Goal: Book appointment/travel/reservation

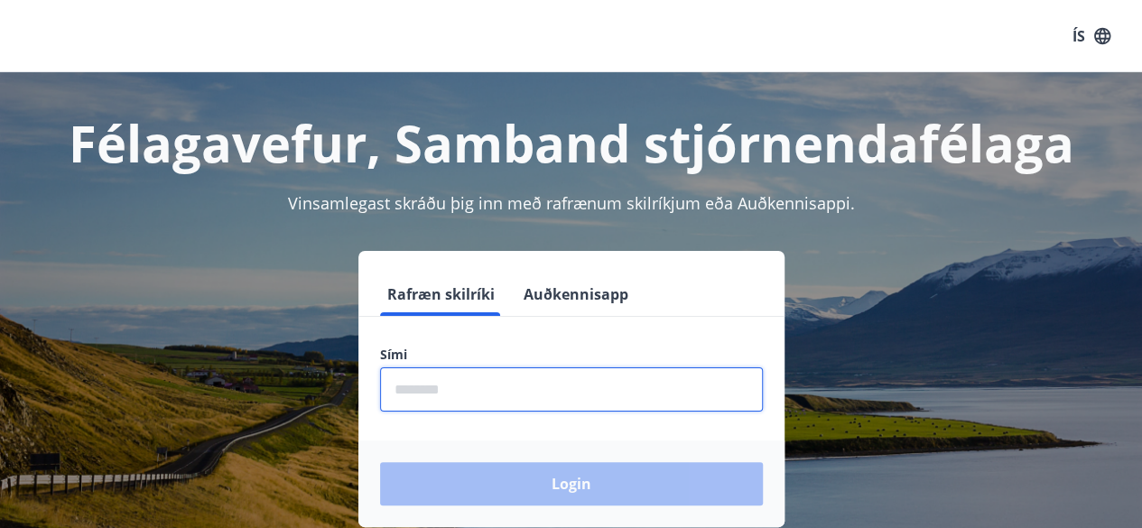
click at [421, 389] on input "phone" at bounding box center [571, 390] width 383 height 44
type input "********"
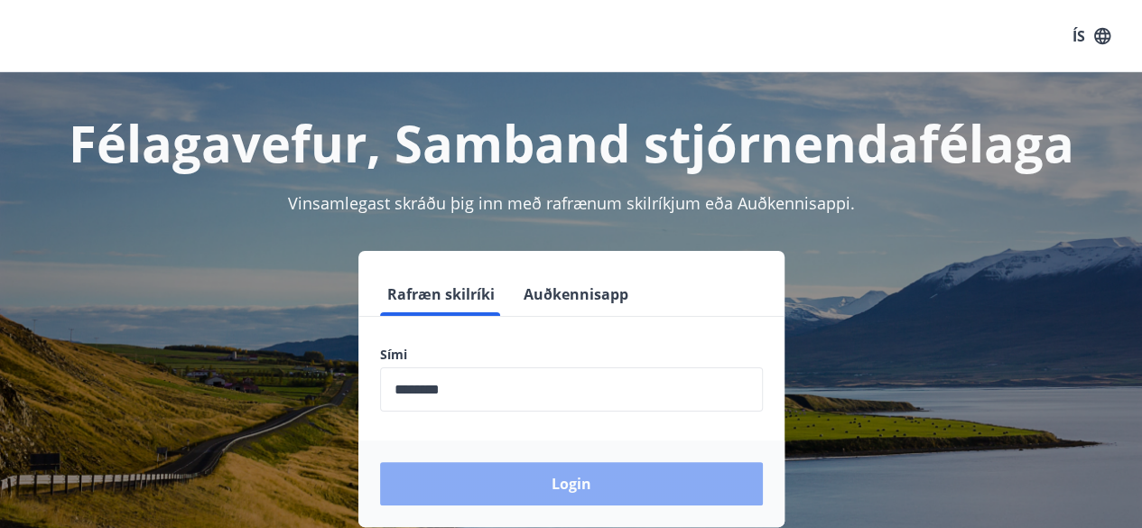
click at [561, 485] on button "Login" at bounding box center [571, 483] width 383 height 43
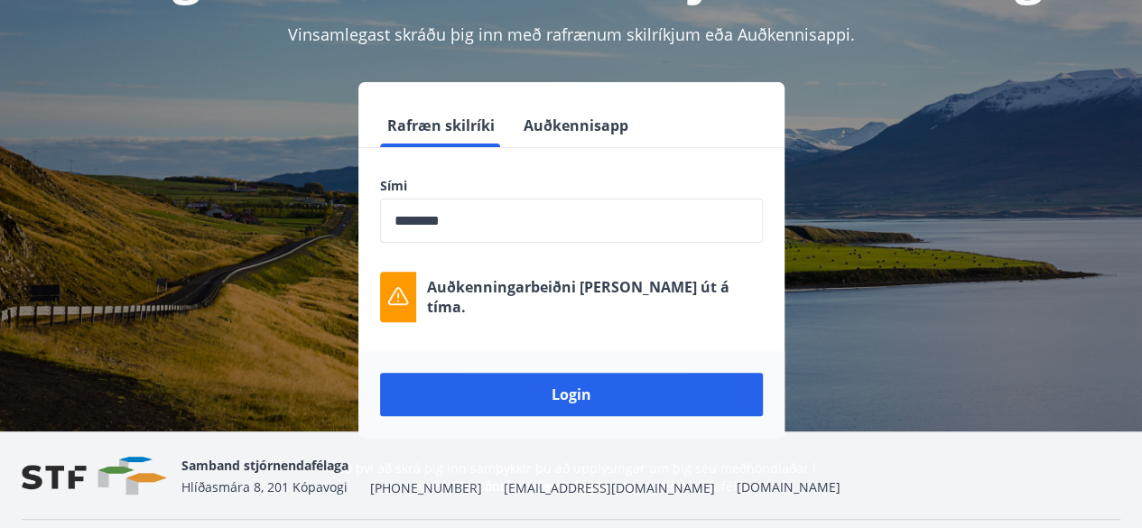
scroll to position [170, 0]
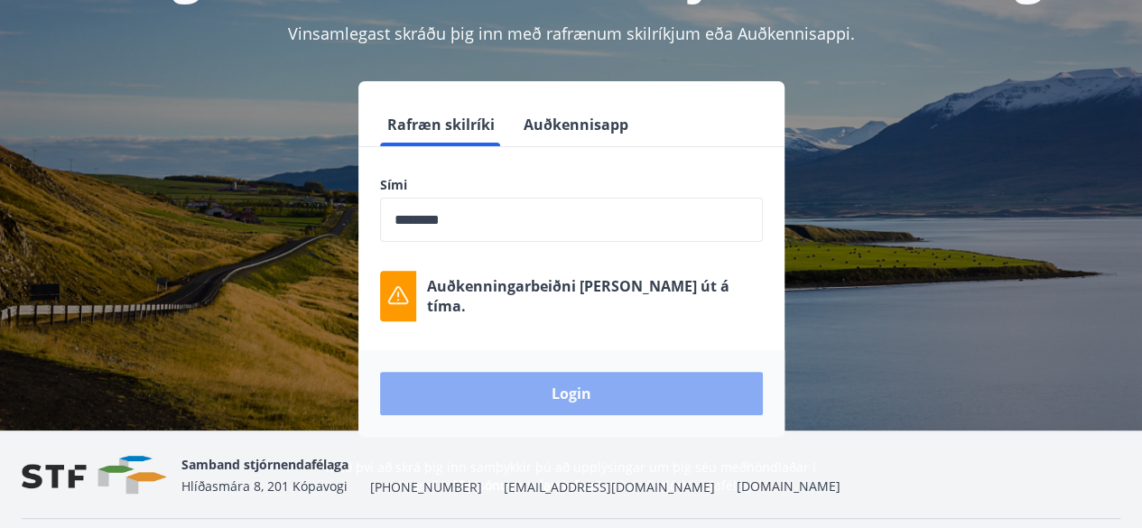
click at [567, 390] on button "Login" at bounding box center [571, 393] width 383 height 43
click at [564, 387] on button "Login" at bounding box center [571, 393] width 383 height 43
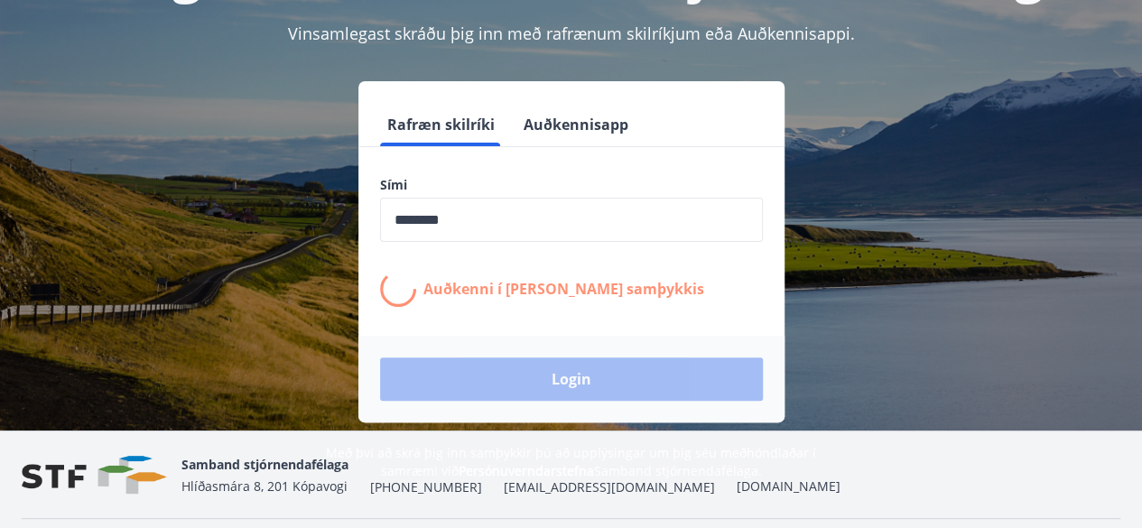
click at [853, 339] on div "Rafræn skilríki Auðkennisapp Sími ​ Auðkenni í síma bíður samþykkis Login" at bounding box center [571, 251] width 1099 height 341
click at [580, 118] on button "Auðkennisapp" at bounding box center [576, 124] width 119 height 43
click at [435, 120] on button "Rafræn skilríki" at bounding box center [441, 124] width 122 height 43
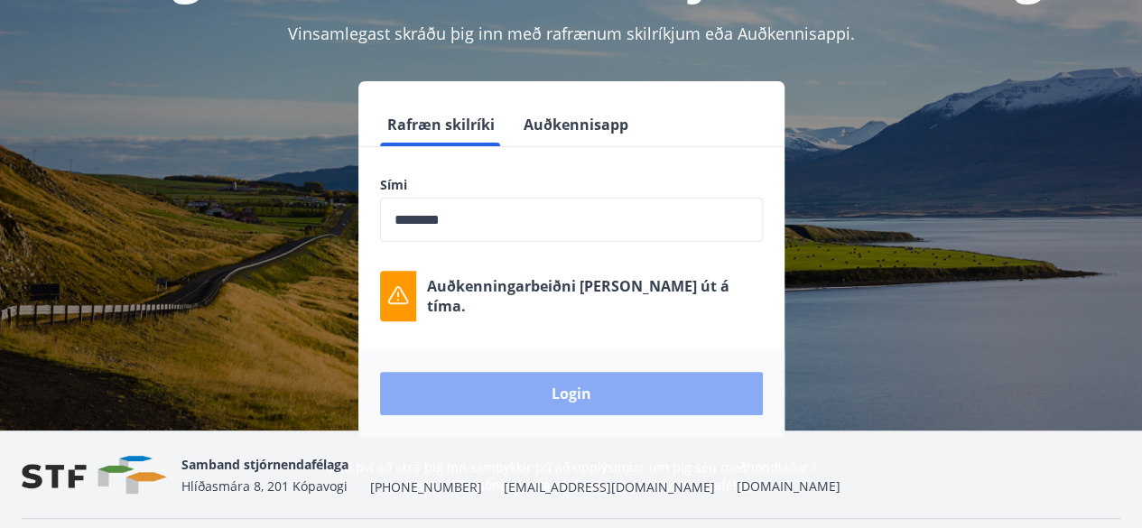
click at [621, 378] on button "Login" at bounding box center [571, 393] width 383 height 43
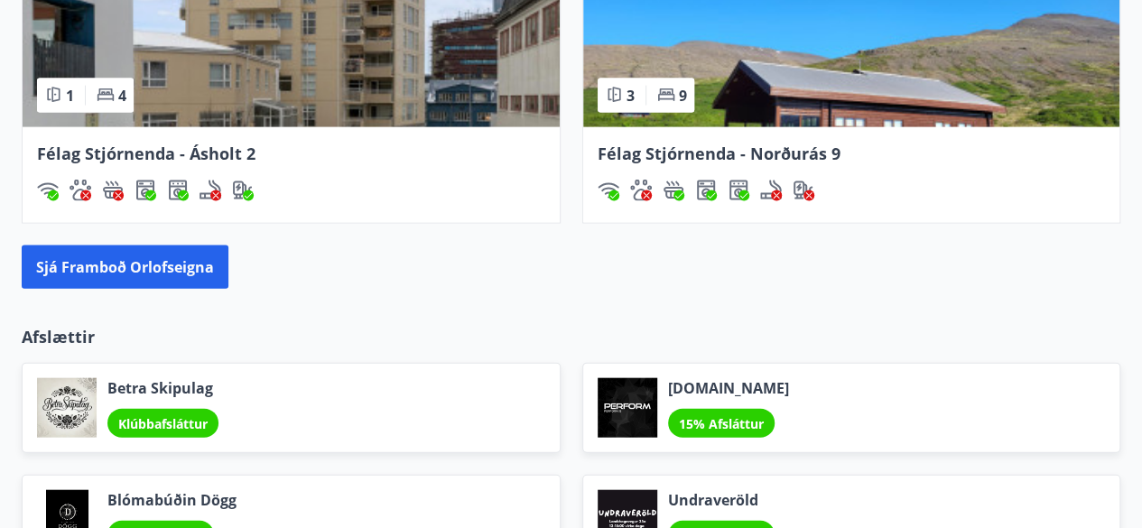
scroll to position [1882, 0]
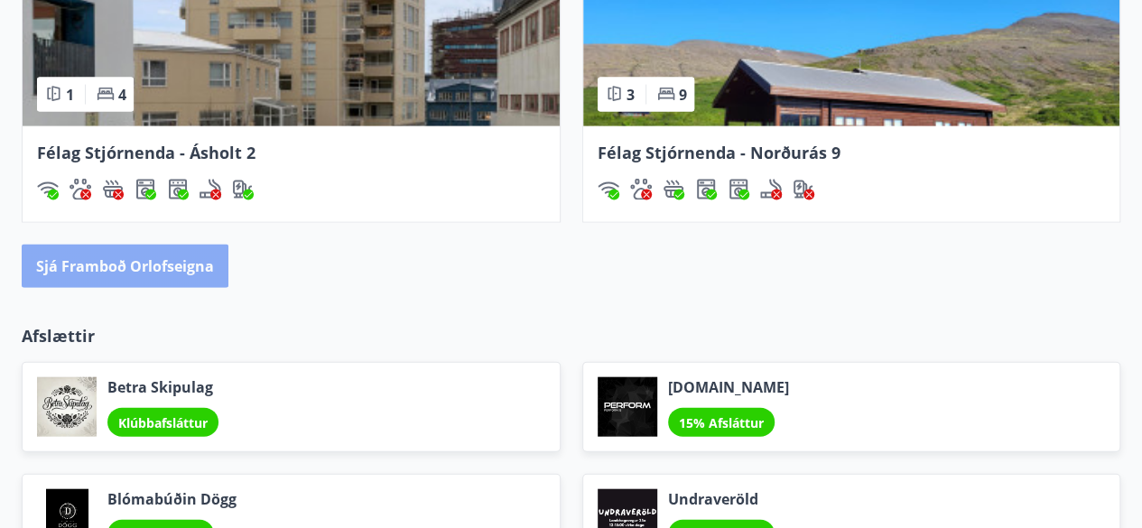
click at [191, 255] on button "Sjá framboð orlofseigna" at bounding box center [125, 266] width 207 height 43
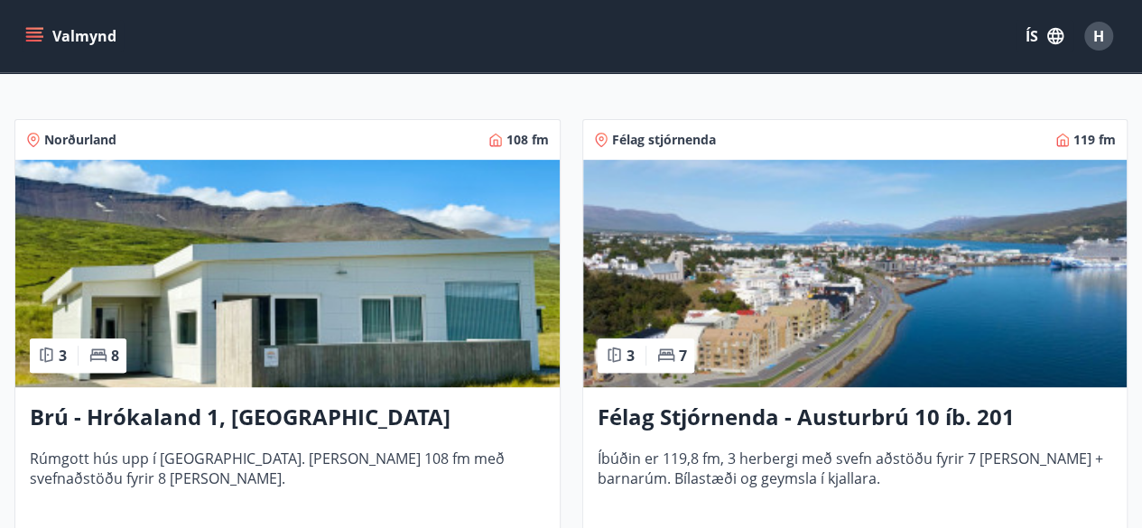
scroll to position [287, 0]
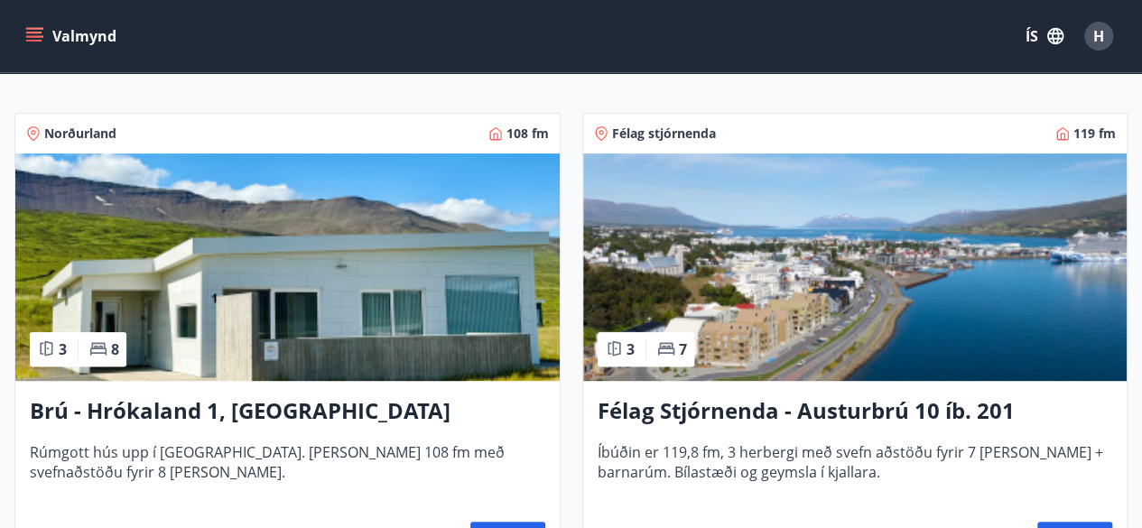
click at [832, 405] on h3 "Félag Stjórnenda - Austurbrú 10 íb. 201" at bounding box center [856, 412] width 516 height 33
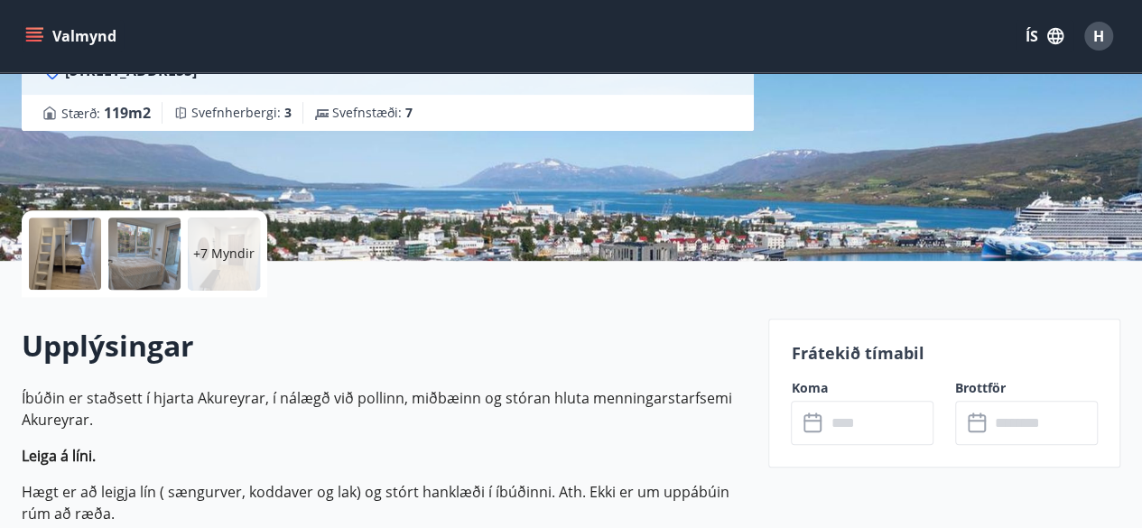
scroll to position [282, 0]
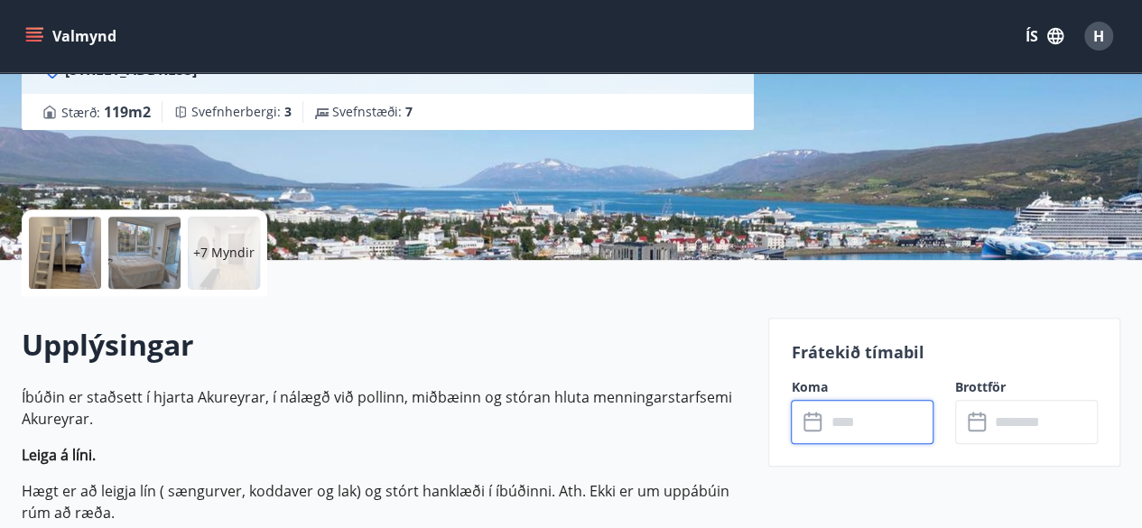
click at [846, 422] on input "text" at bounding box center [879, 422] width 108 height 44
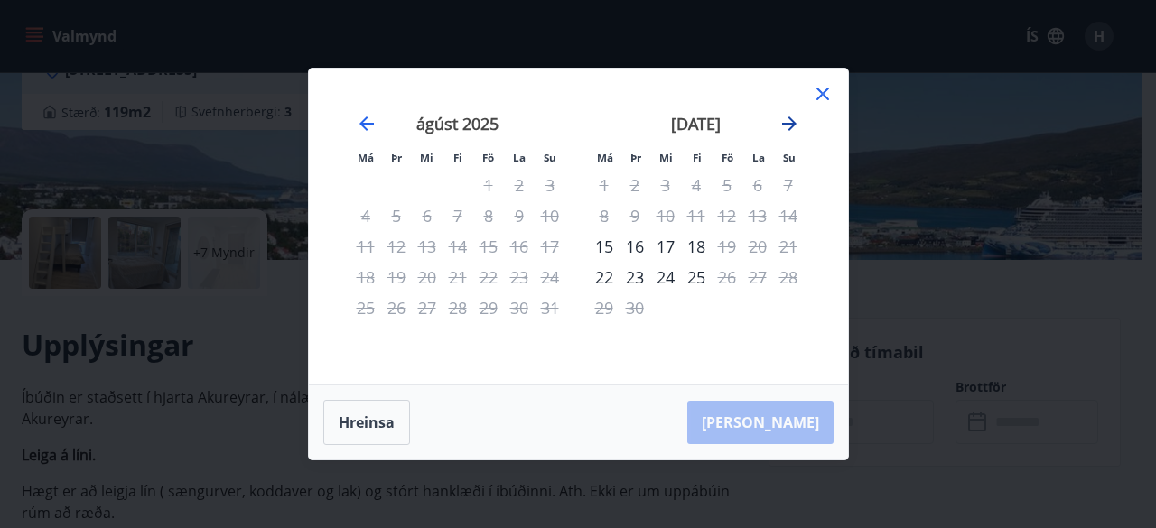
click at [785, 125] on icon "Move forward to switch to the next month." at bounding box center [789, 123] width 14 height 14
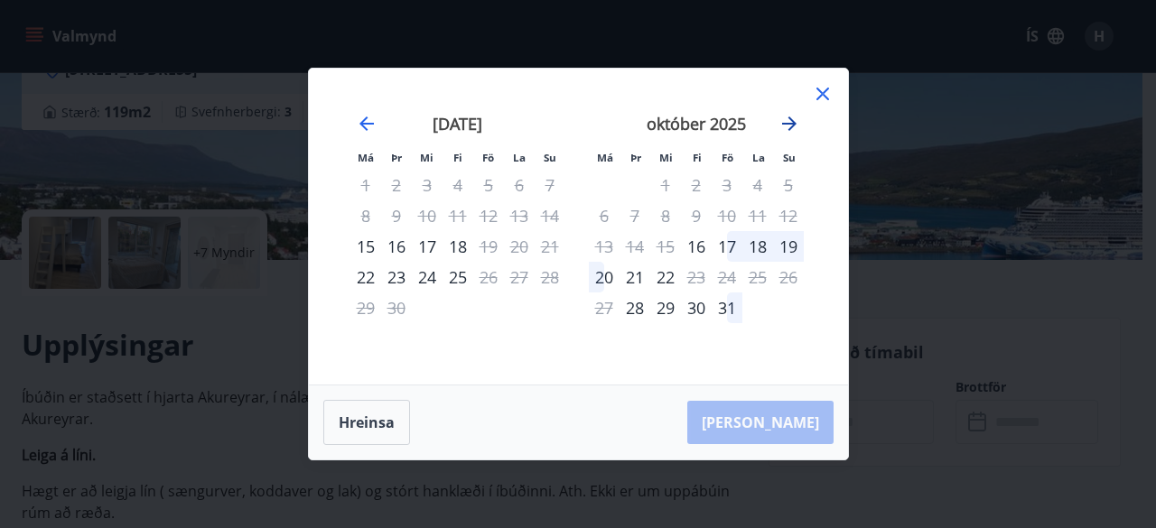
click at [790, 122] on icon "Move forward to switch to the next month." at bounding box center [789, 124] width 22 height 22
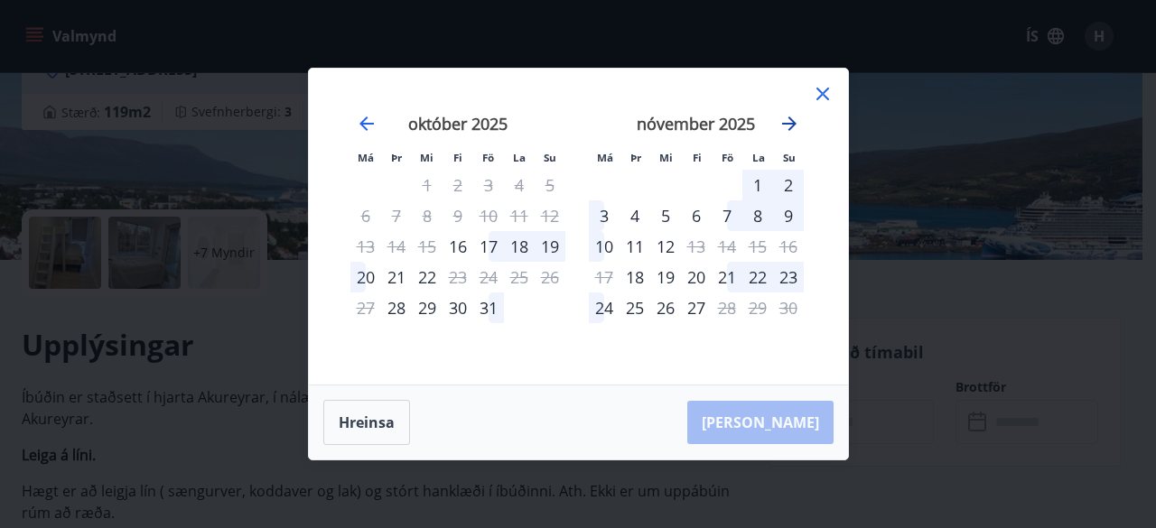
click at [790, 122] on icon "Move forward to switch to the next month." at bounding box center [789, 124] width 22 height 22
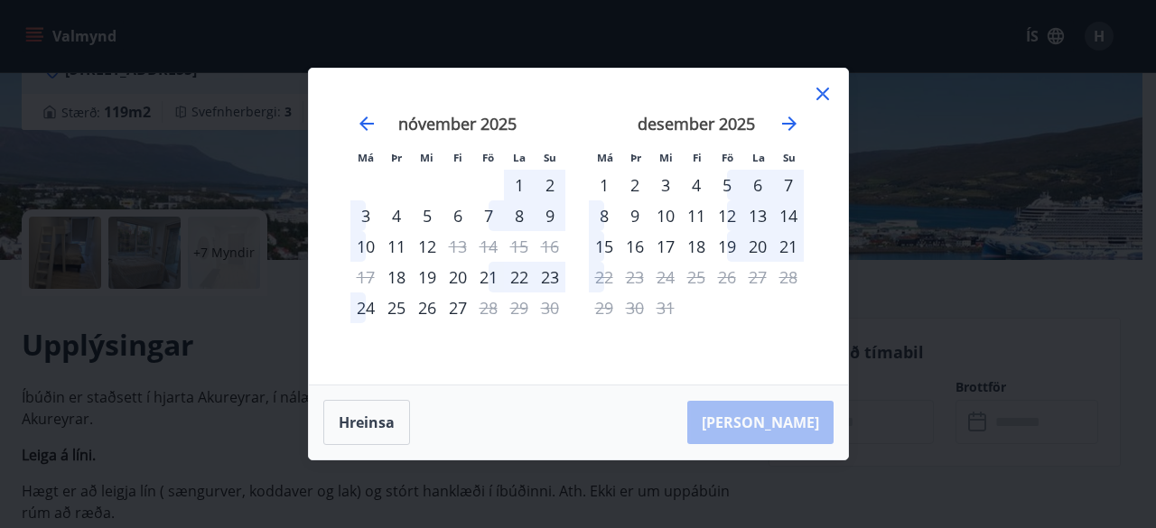
click at [824, 86] on icon at bounding box center [823, 94] width 22 height 22
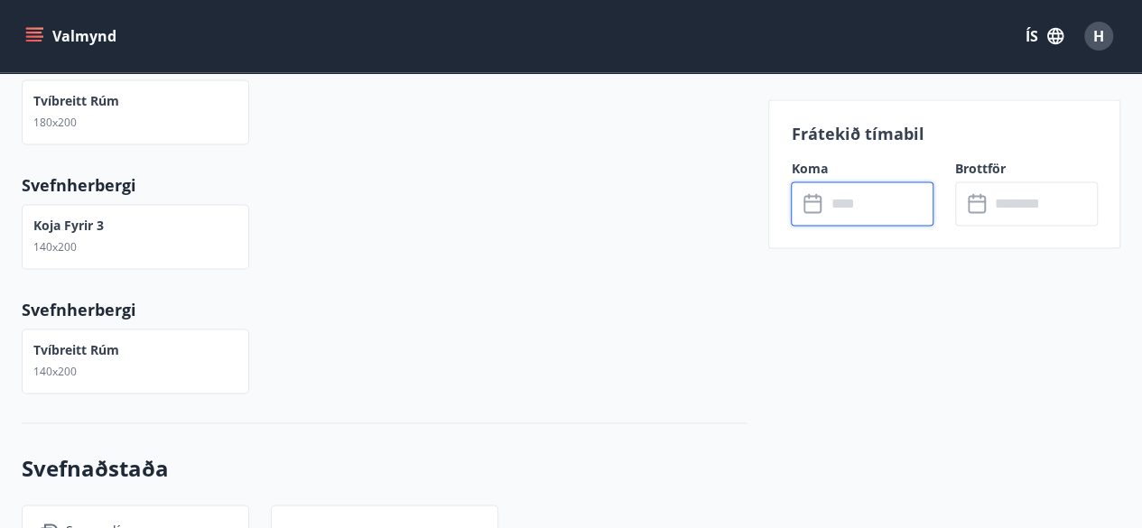
scroll to position [1217, 0]
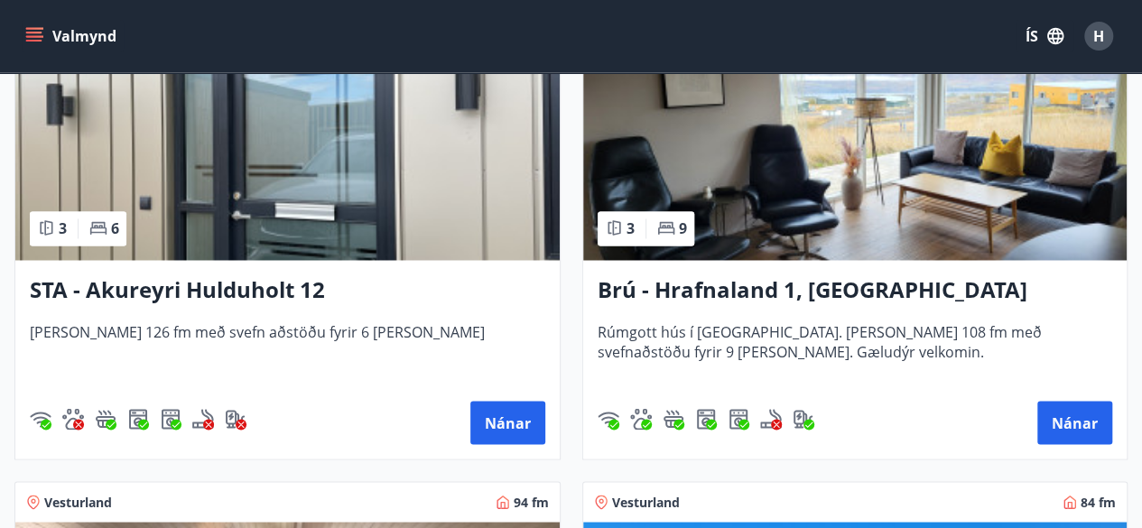
scroll to position [1386, 0]
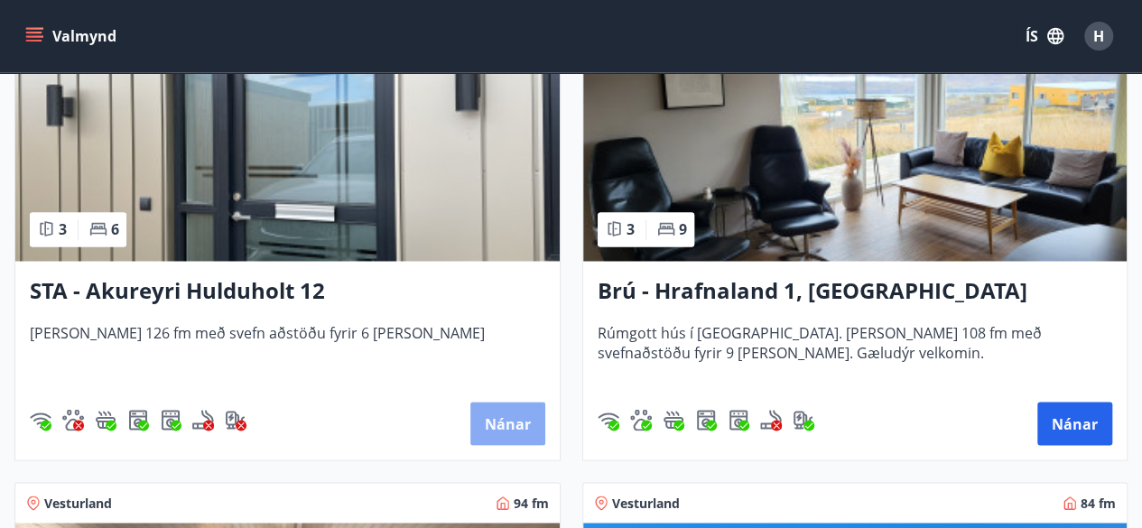
click at [506, 415] on button "Nánar" at bounding box center [508, 423] width 75 height 43
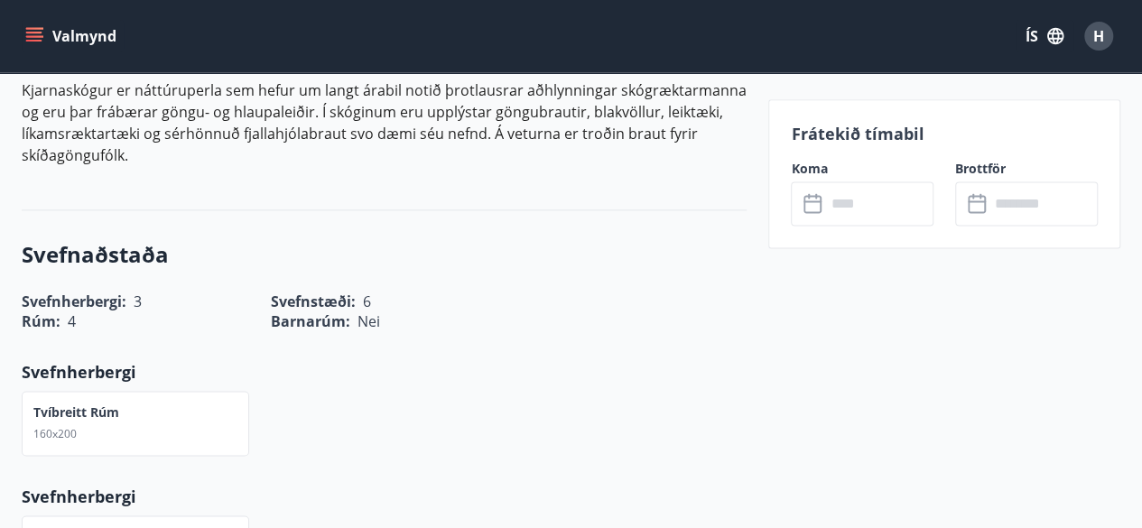
scroll to position [1064, 0]
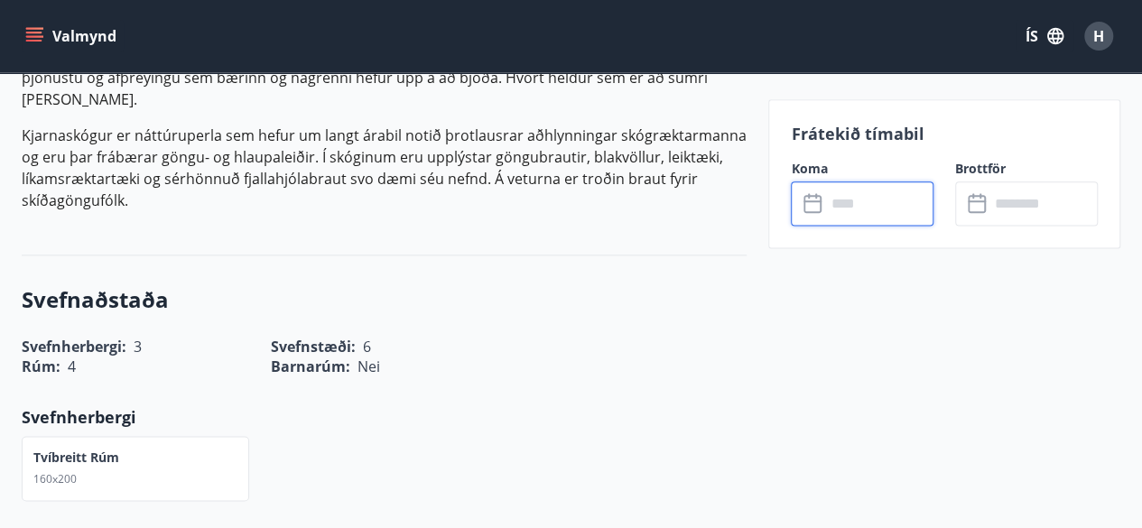
click at [880, 203] on input "text" at bounding box center [879, 204] width 108 height 44
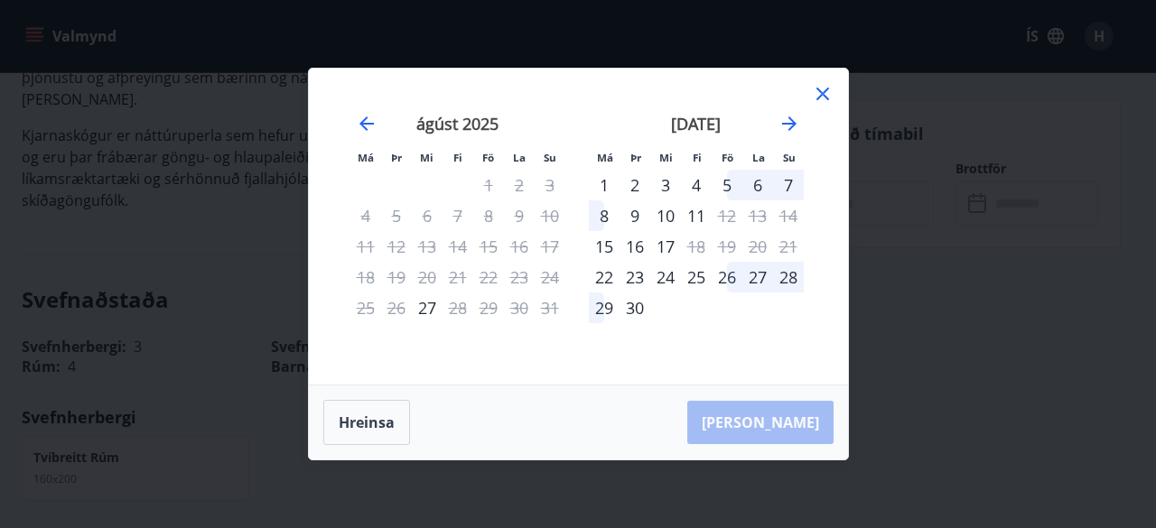
click at [823, 92] on icon at bounding box center [823, 94] width 22 height 22
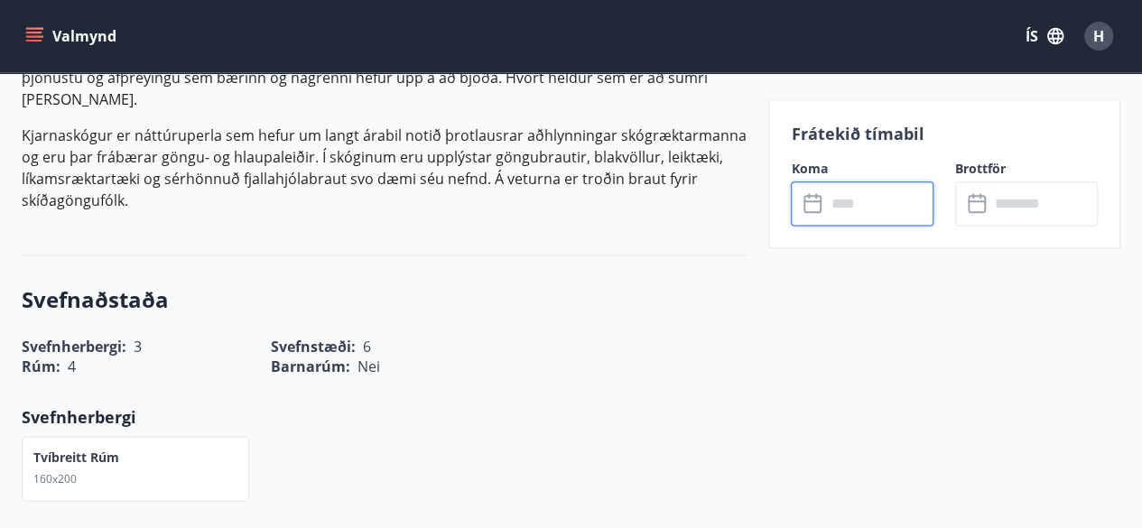
click at [838, 205] on input "text" at bounding box center [879, 204] width 108 height 44
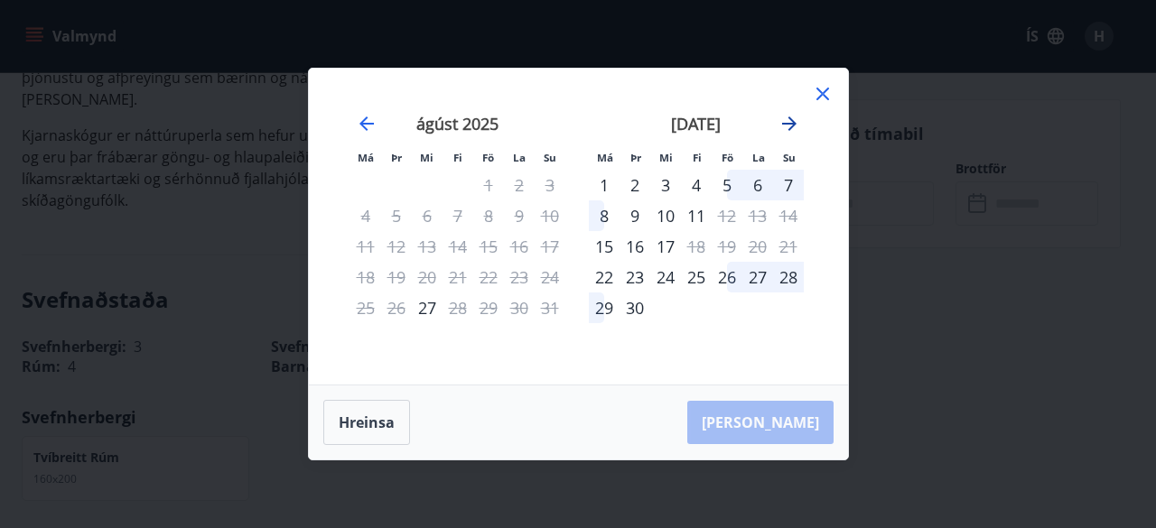
click at [789, 126] on icon "Move forward to switch to the next month." at bounding box center [789, 124] width 22 height 22
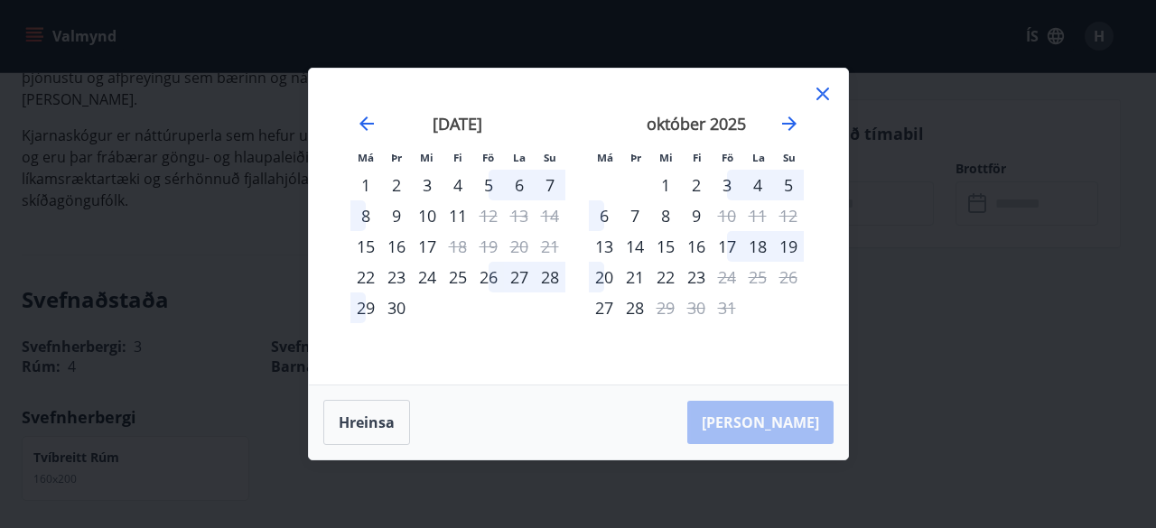
click at [365, 308] on div "29" at bounding box center [365, 308] width 31 height 31
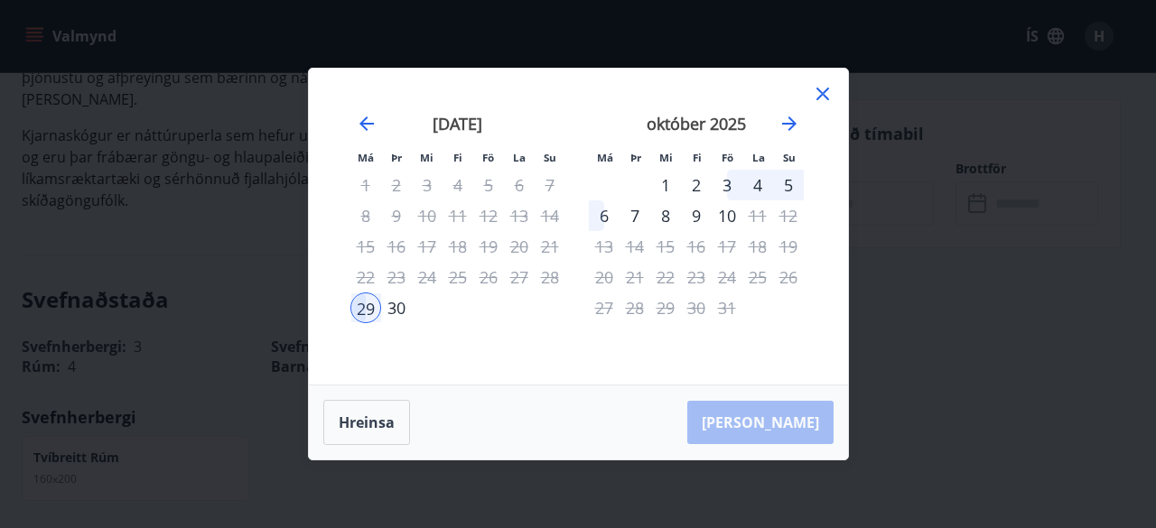
click at [728, 182] on div "3" at bounding box center [727, 185] width 31 height 31
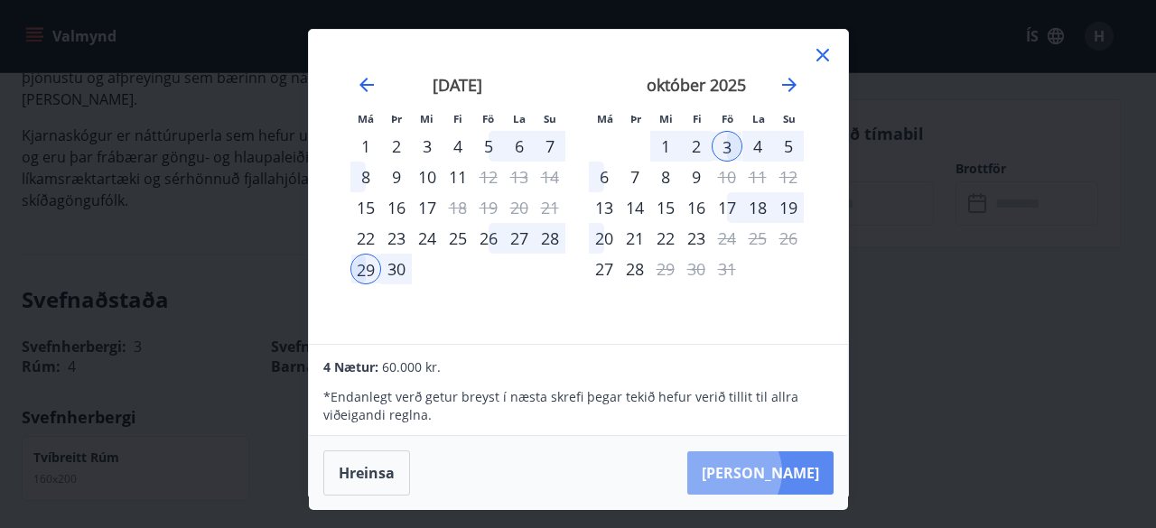
click at [780, 471] on button "[PERSON_NAME]" at bounding box center [760, 473] width 146 height 43
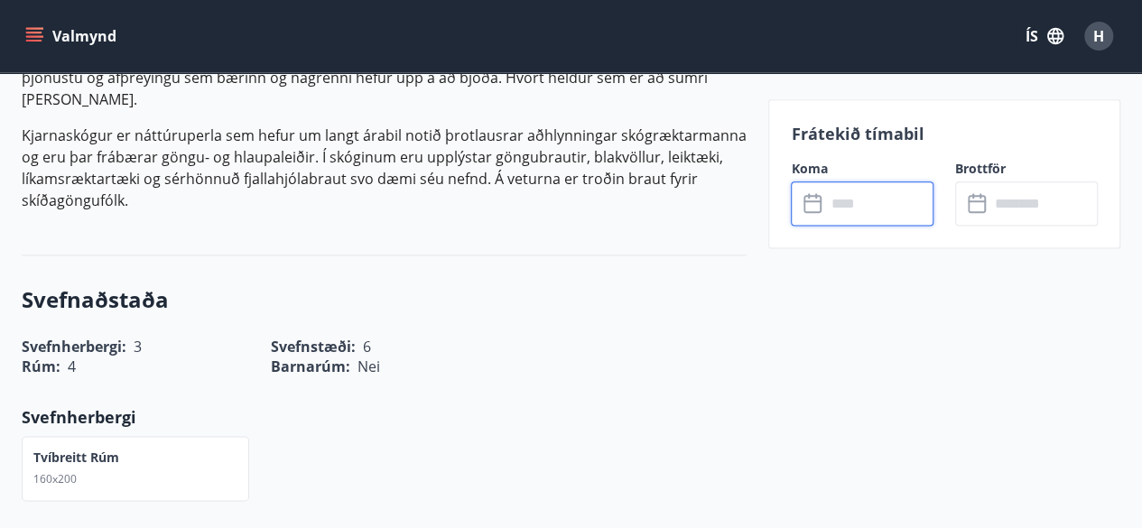
type input "******"
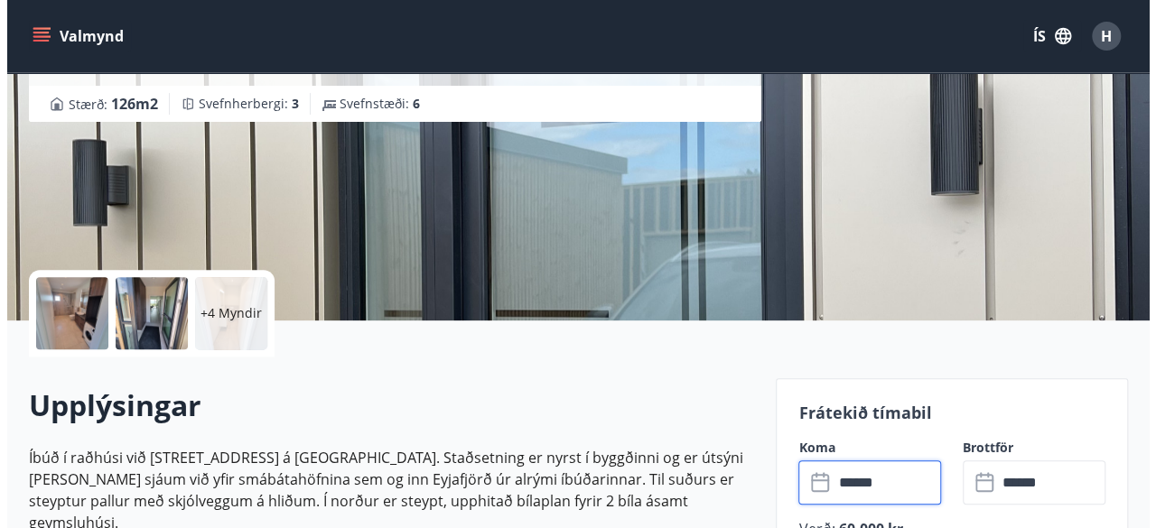
scroll to position [219, 0]
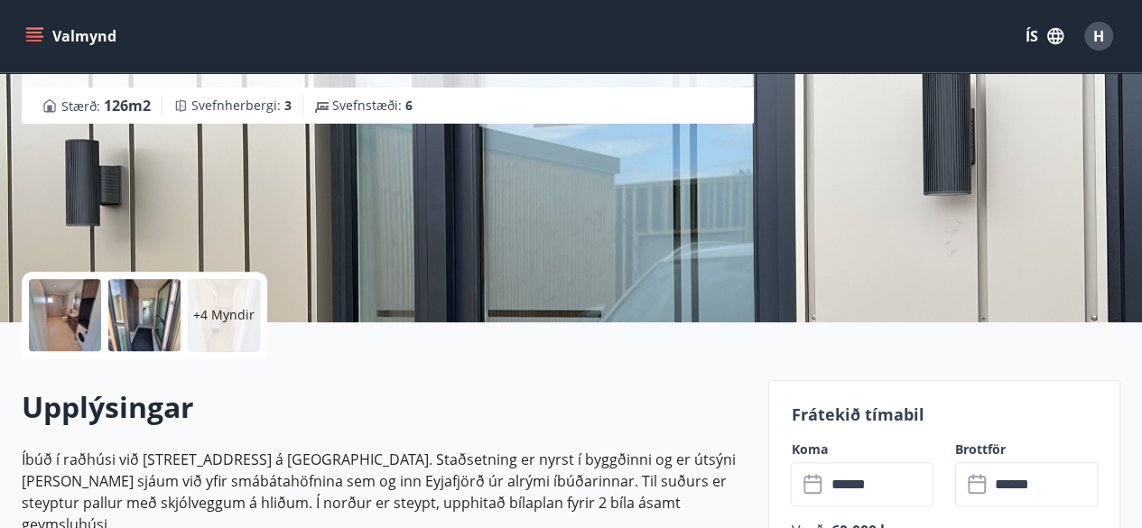
click at [224, 309] on p "+4 Myndir" at bounding box center [223, 315] width 61 height 18
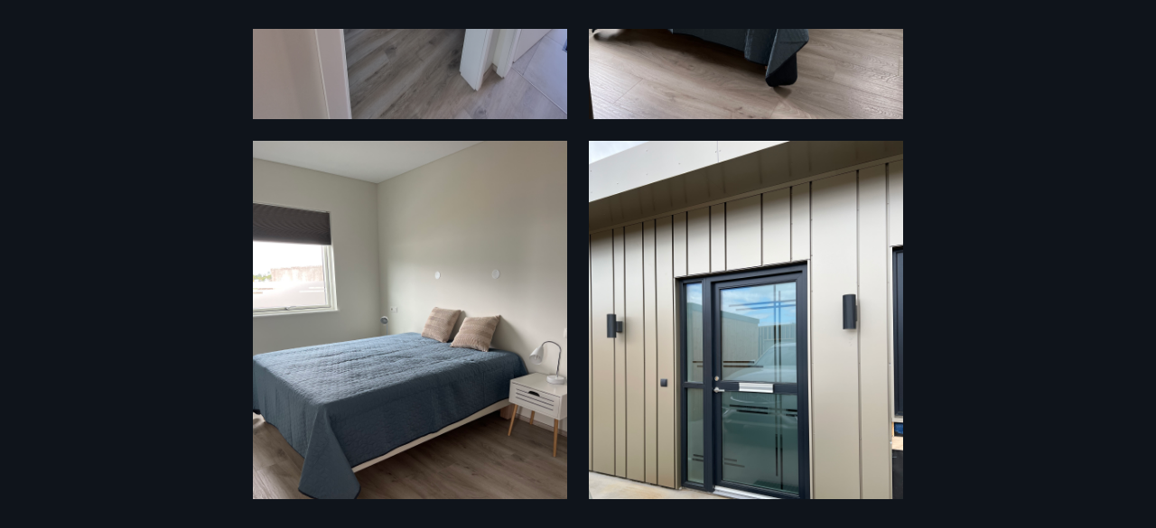
scroll to position [1606, 0]
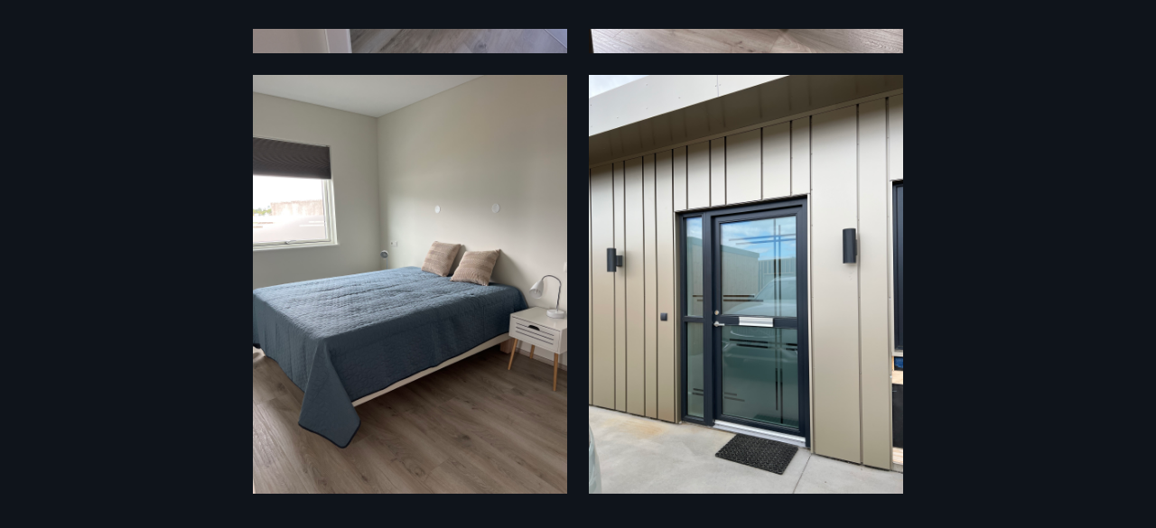
click at [1013, 118] on div "10 Myndir" at bounding box center [578, 264] width 1156 height 471
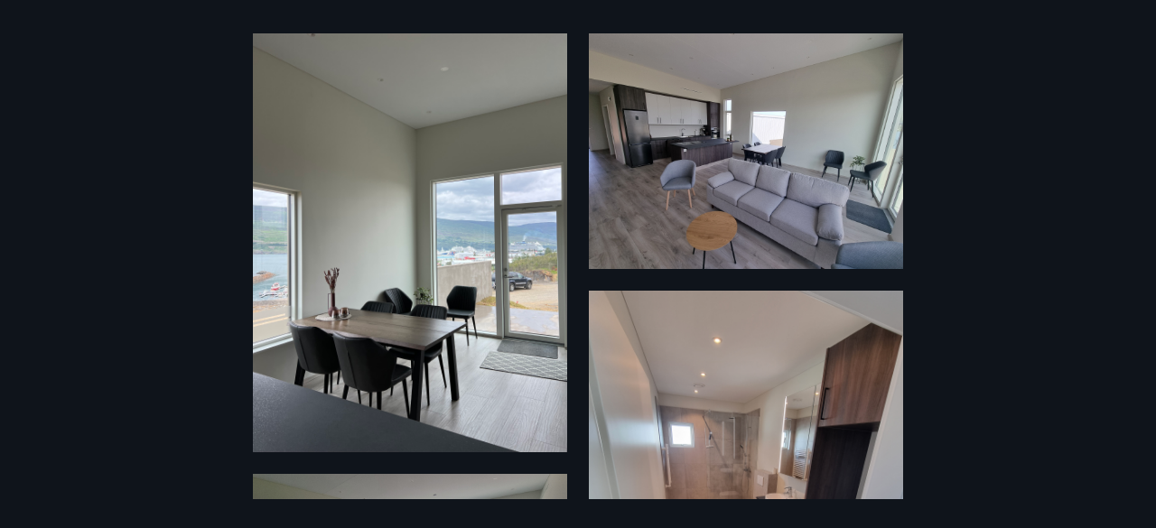
scroll to position [0, 0]
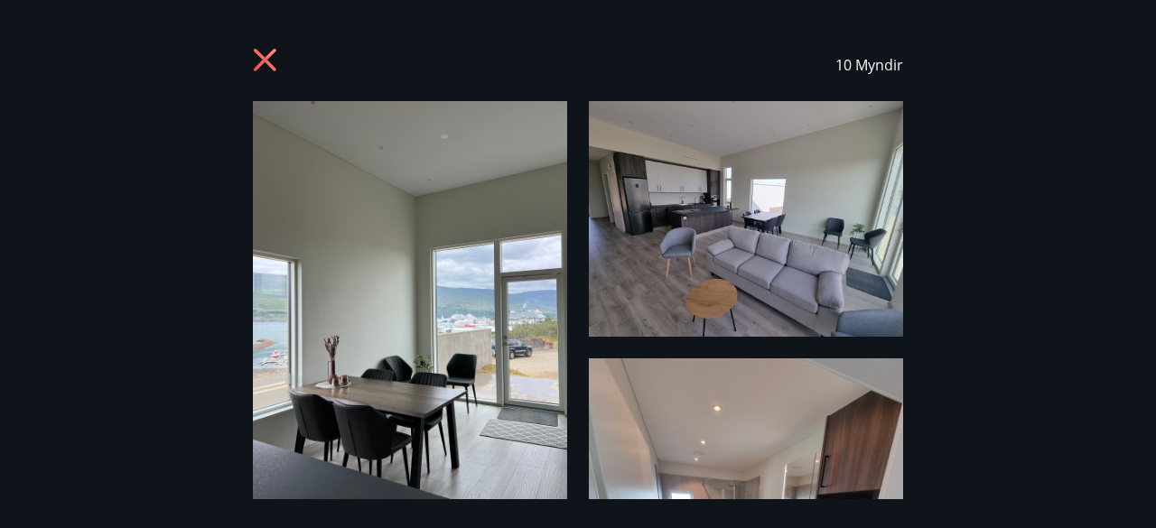
click at [464, 334] on img at bounding box center [410, 310] width 314 height 419
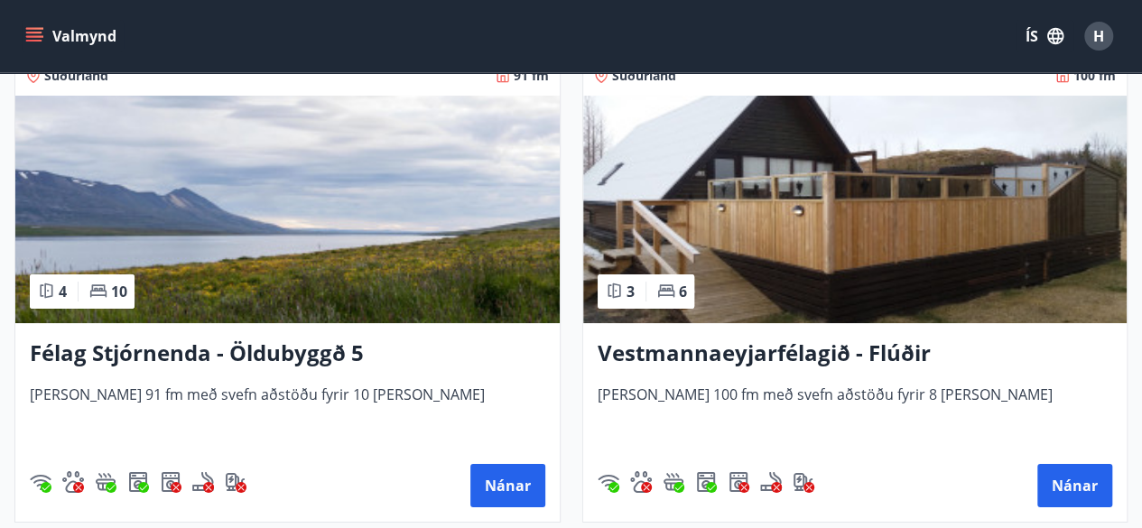
scroll to position [6939, 0]
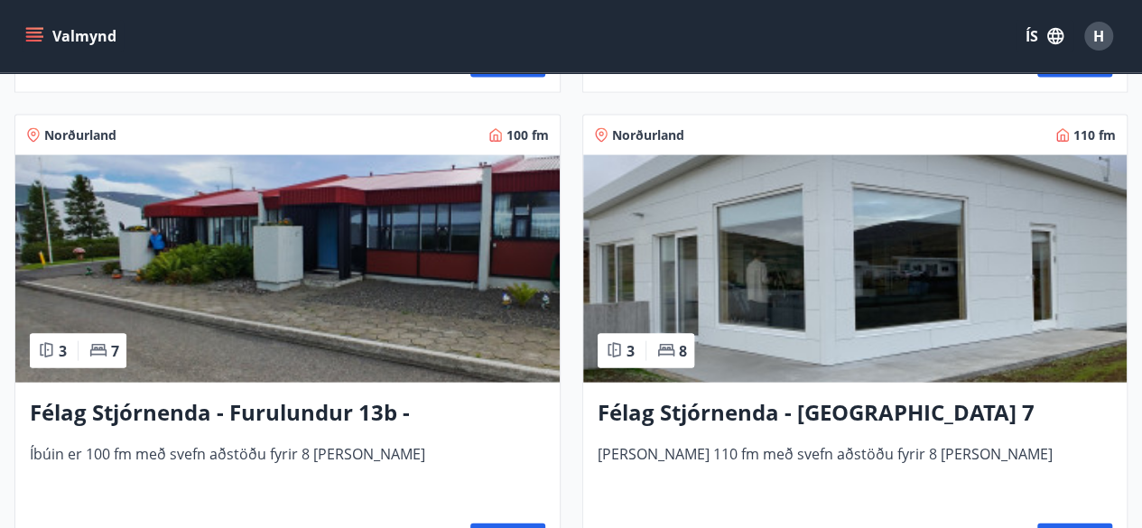
click at [378, 335] on img at bounding box center [287, 269] width 545 height 228
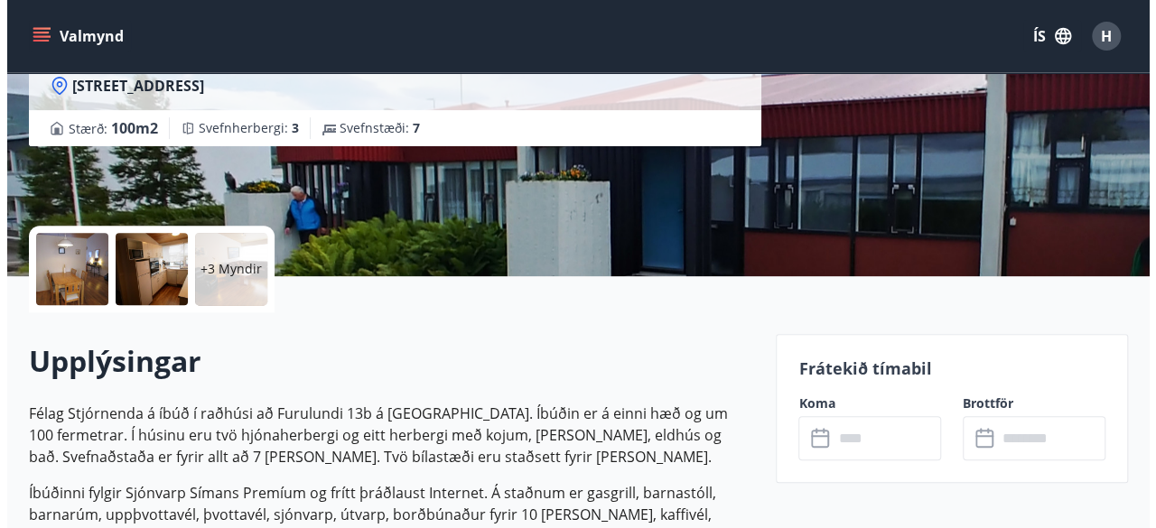
scroll to position [284, 0]
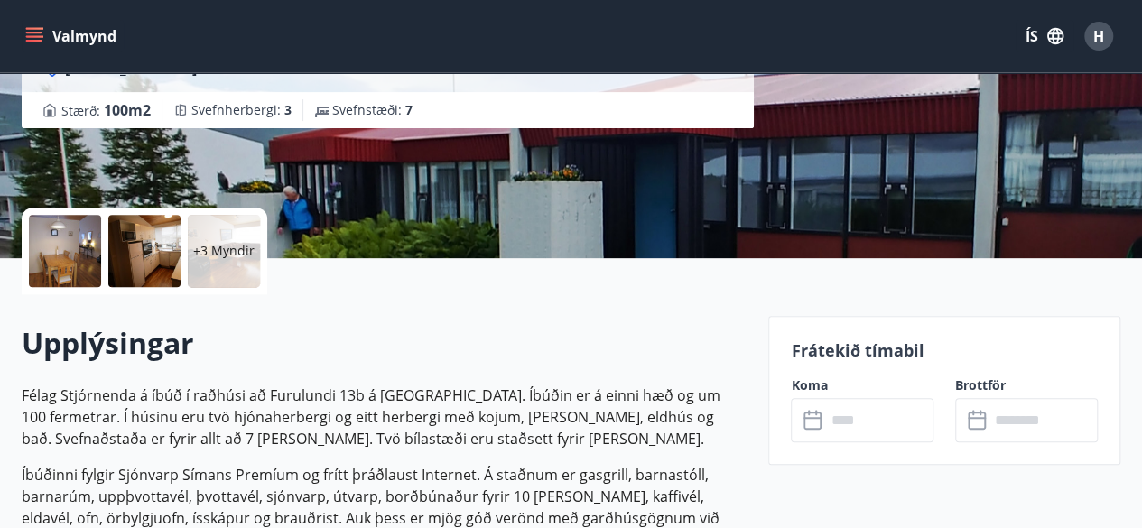
click at [231, 247] on p "+3 Myndir" at bounding box center [223, 251] width 61 height 18
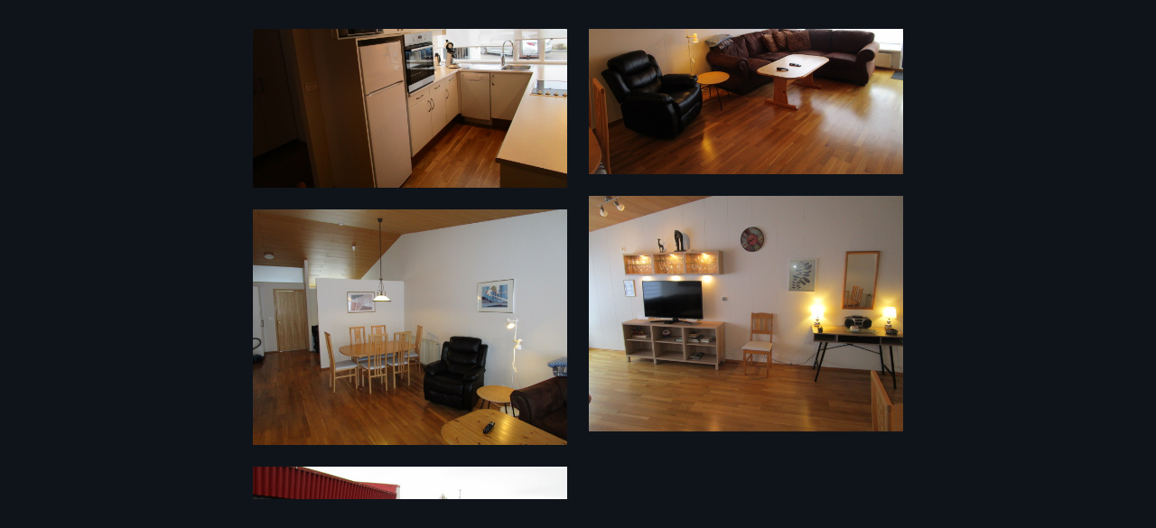
scroll to position [903, 0]
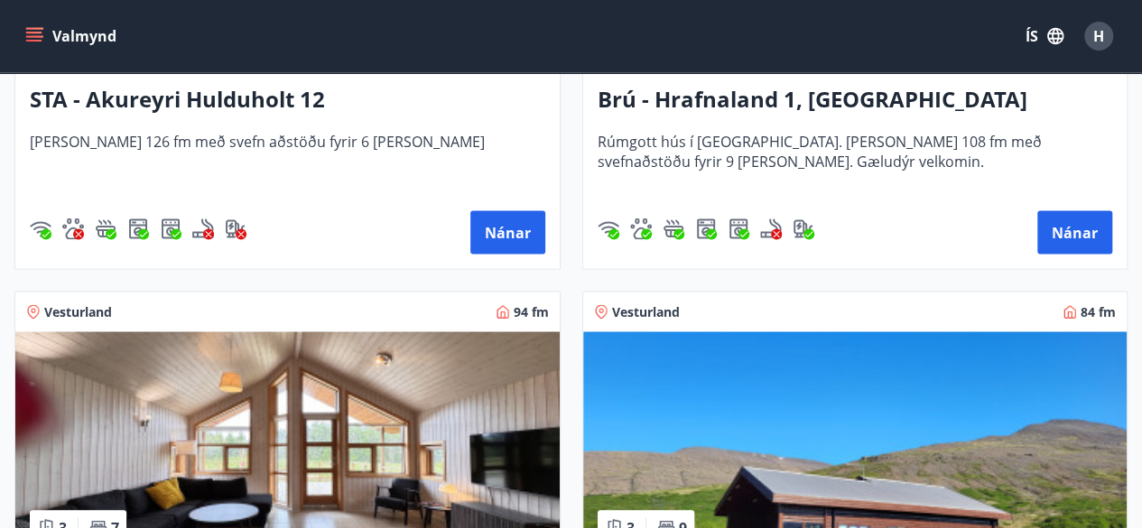
scroll to position [1541, 0]
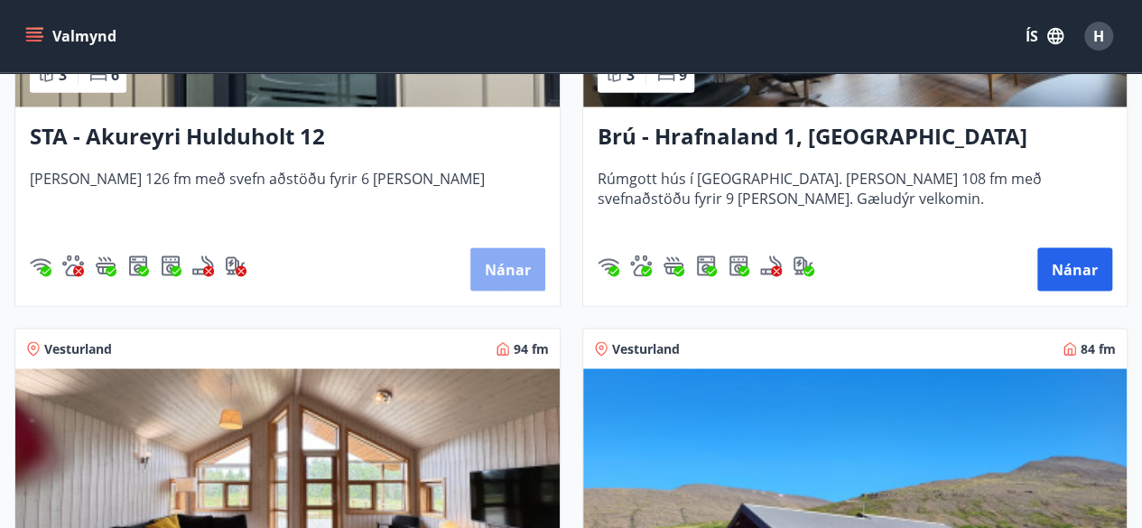
click at [509, 261] on button "Nánar" at bounding box center [508, 268] width 75 height 43
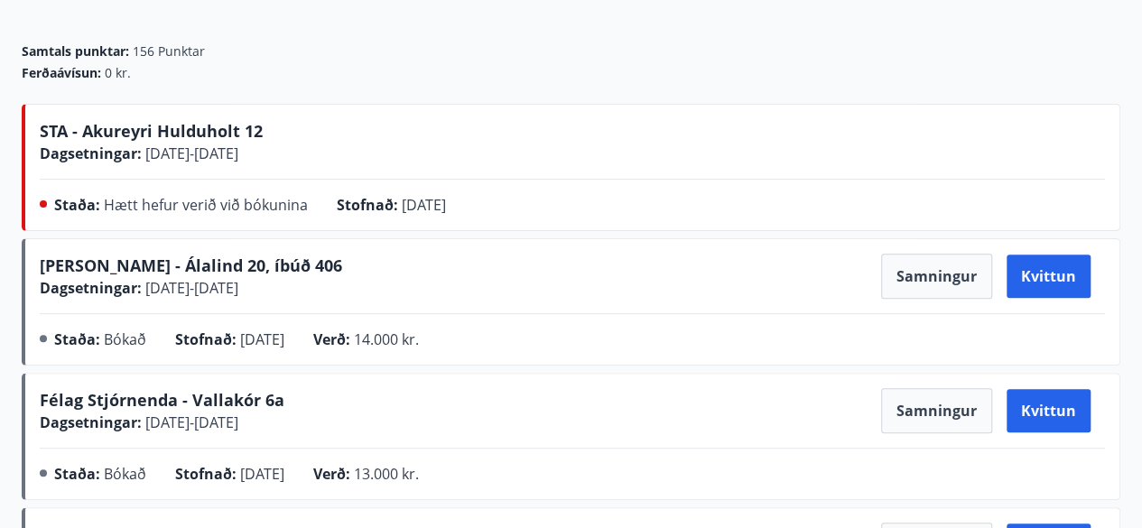
scroll to position [210, 0]
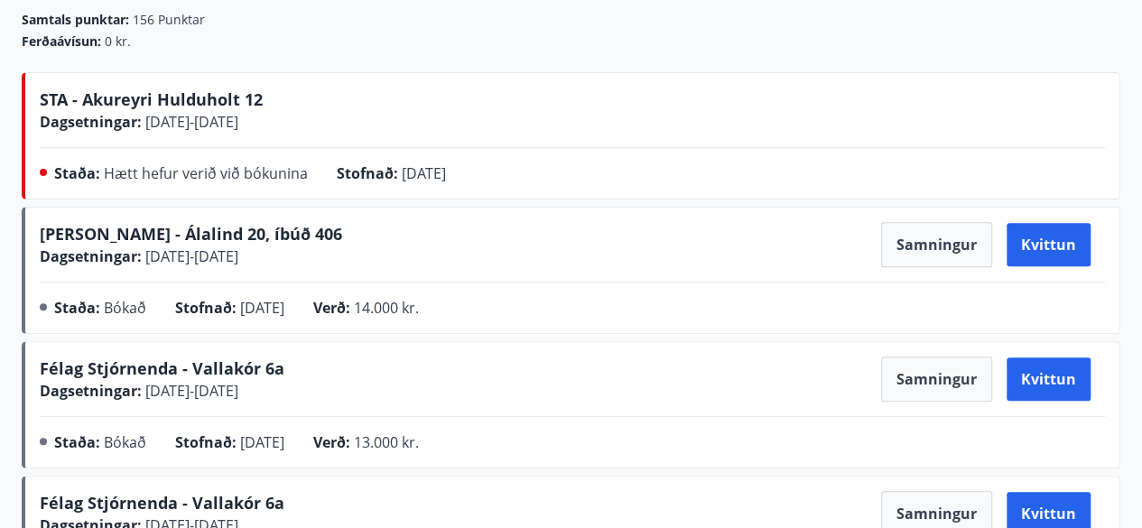
drag, startPoint x: 773, startPoint y: 351, endPoint x: 748, endPoint y: 387, distance: 44.1
click at [748, 387] on div "Félag Stjórnenda - Vallakór 6a Dagsetningar : [DATE] - [DATE] Samningur Kvittun" at bounding box center [573, 379] width 1066 height 45
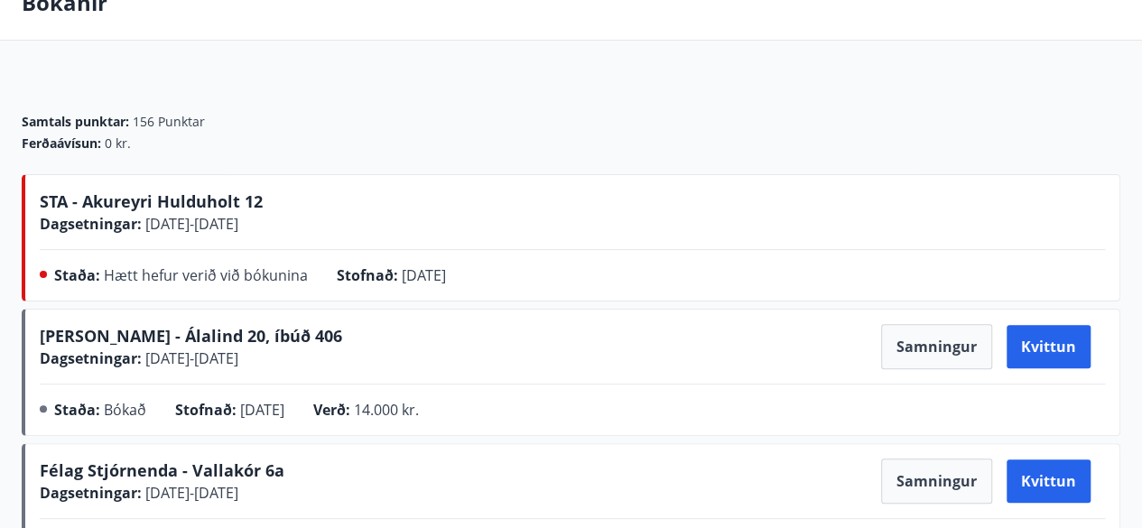
scroll to position [106, 0]
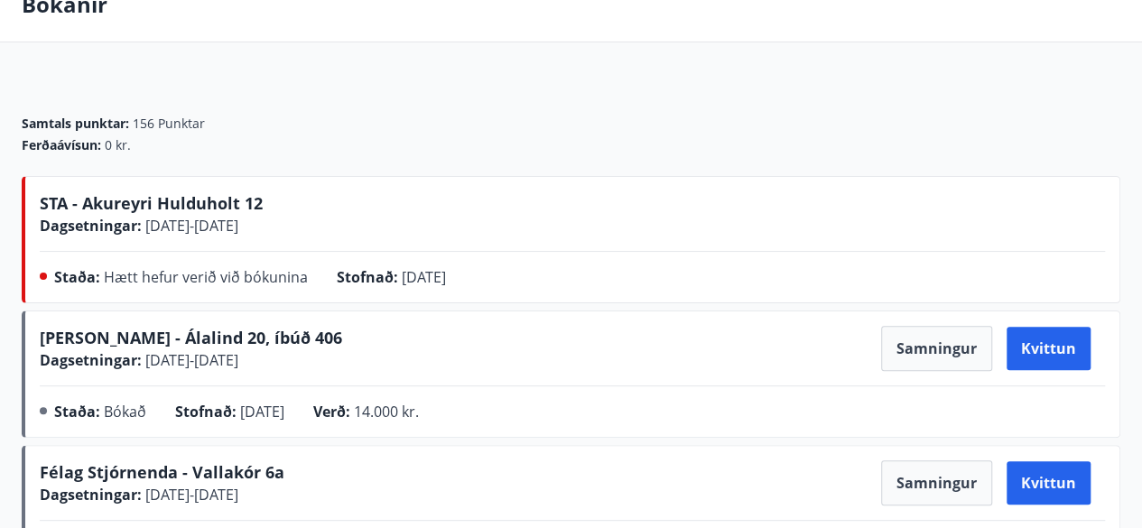
click at [497, 391] on div "[PERSON_NAME] - Álalind 20, íbúð 406 Dagsetningar : [DATE] - [DATE] Samningur K…" at bounding box center [573, 378] width 1066 height 104
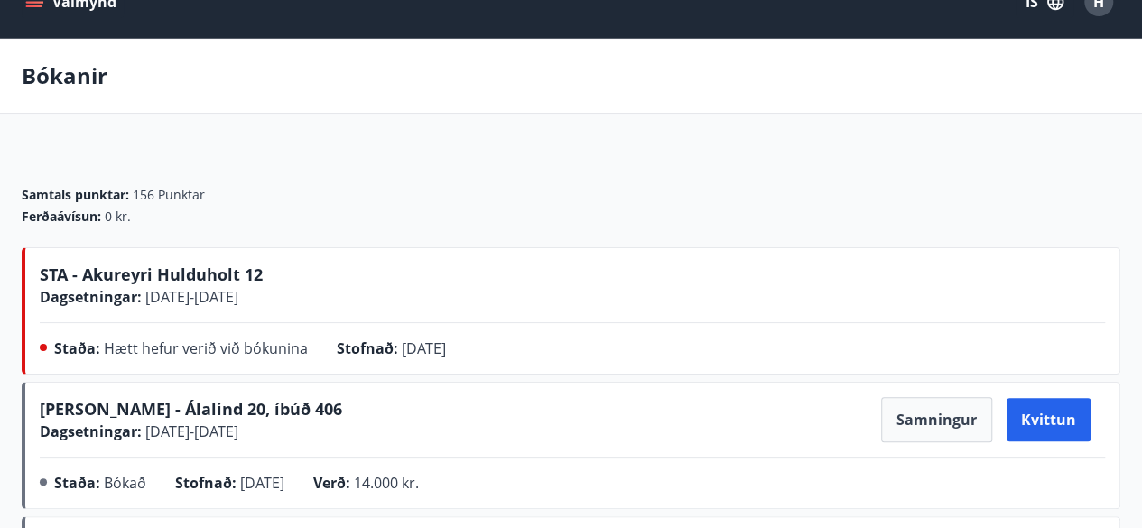
scroll to position [0, 0]
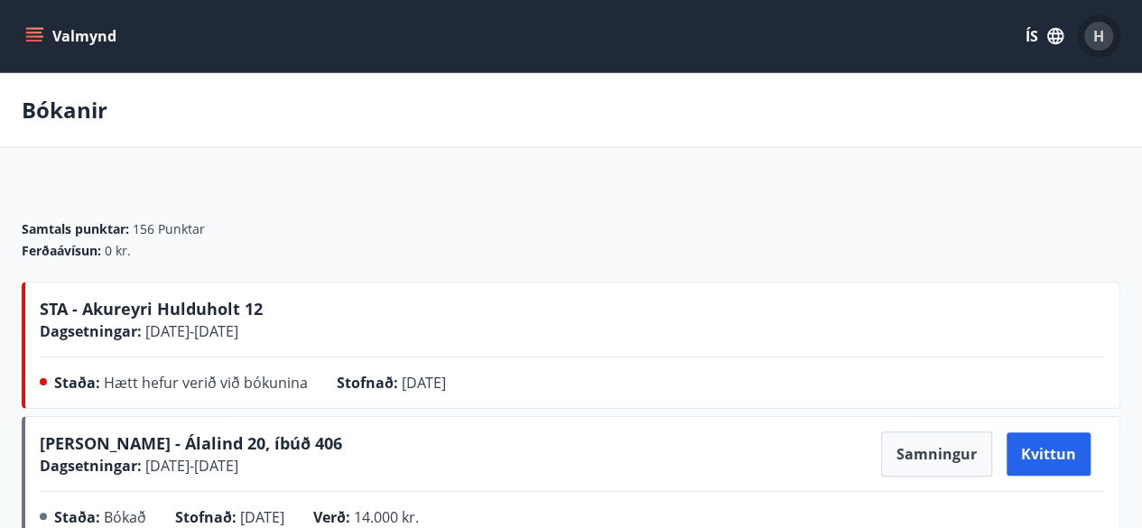
click at [1096, 48] on div "H" at bounding box center [1099, 36] width 29 height 29
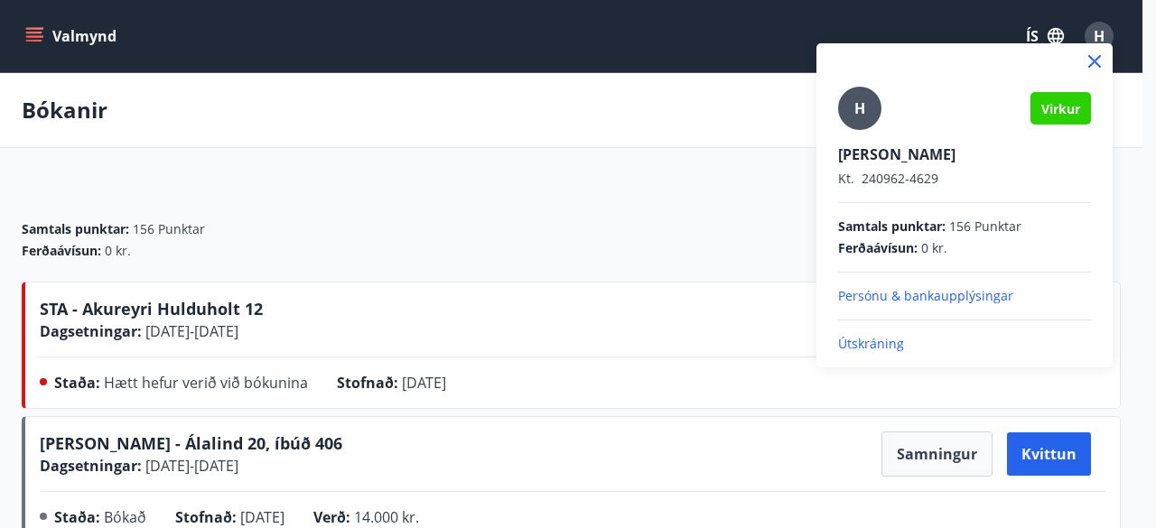
click at [871, 330] on div "H [PERSON_NAME] Kt. 240962-4629 Samtals punktar : 156 Punktar Ferðaávísun : 0 k…" at bounding box center [964, 220] width 253 height 266
click at [1093, 61] on icon at bounding box center [1094, 61] width 13 height 13
